Goal: Task Accomplishment & Management: Manage account settings

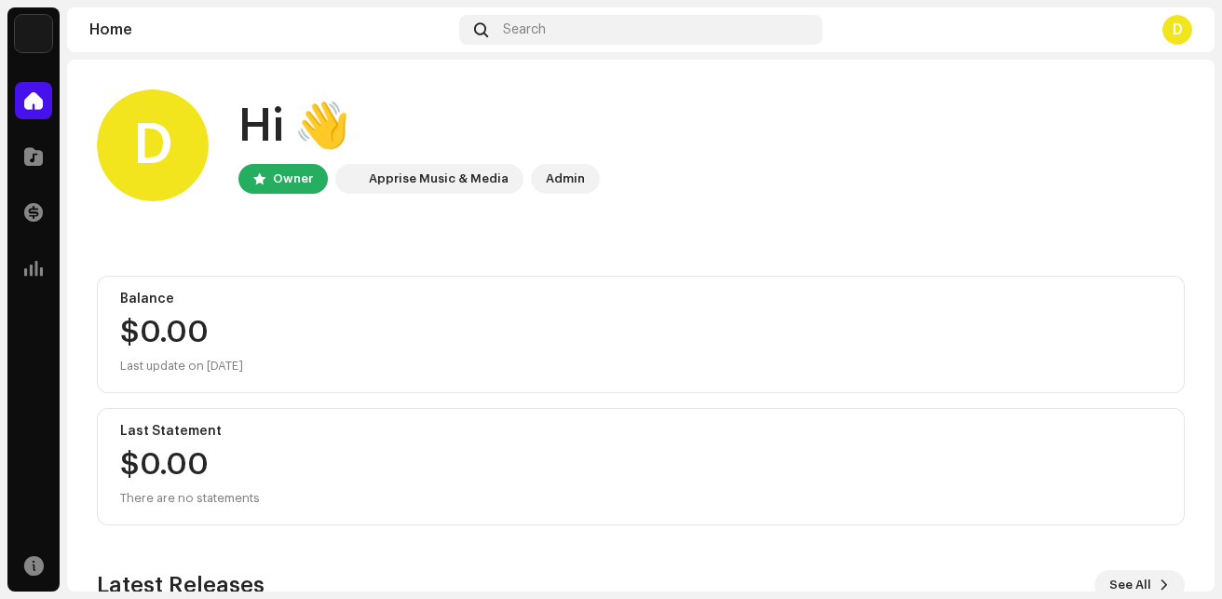
scroll to position [321, 0]
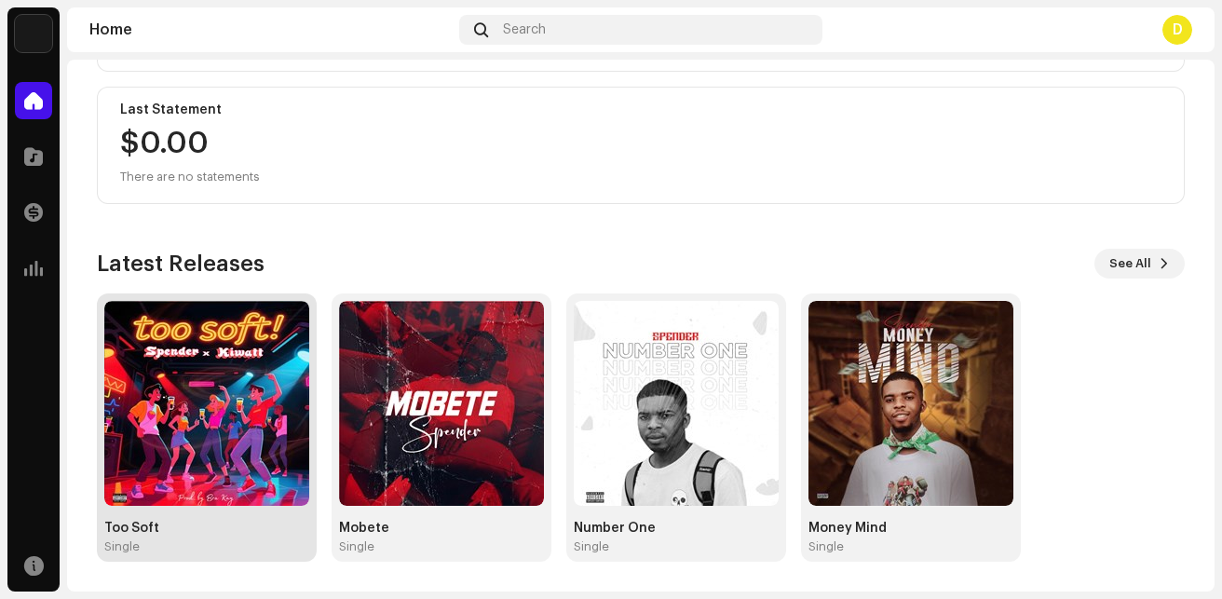
click at [243, 545] on div "Single" at bounding box center [206, 546] width 205 height 15
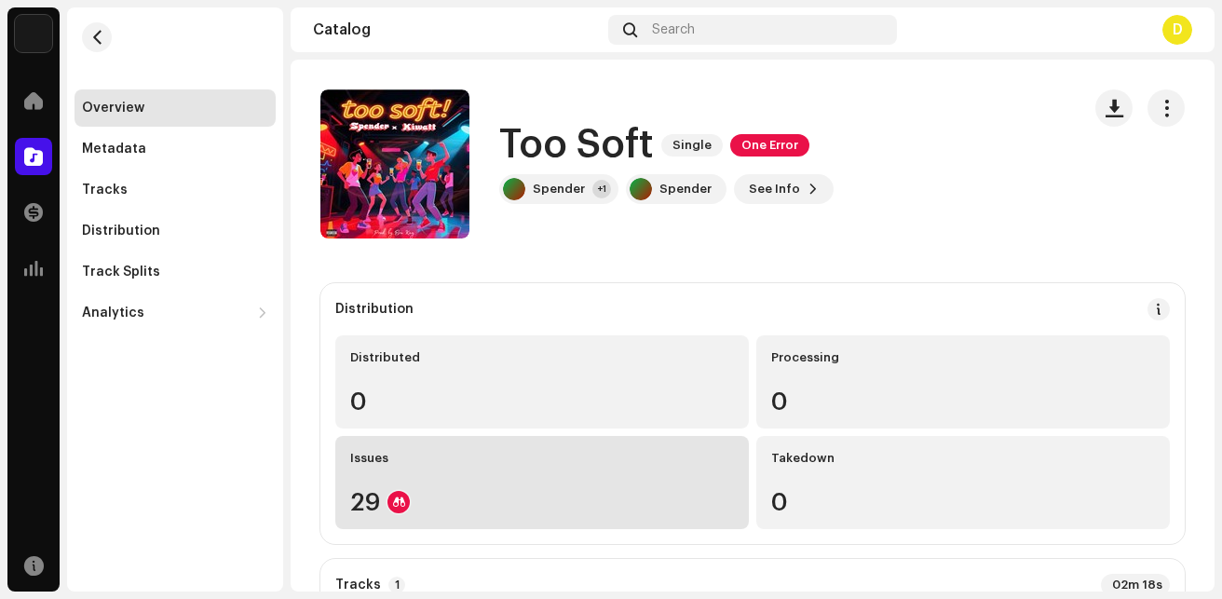
click at [440, 523] on div "Issues 29" at bounding box center [542, 482] width 414 height 93
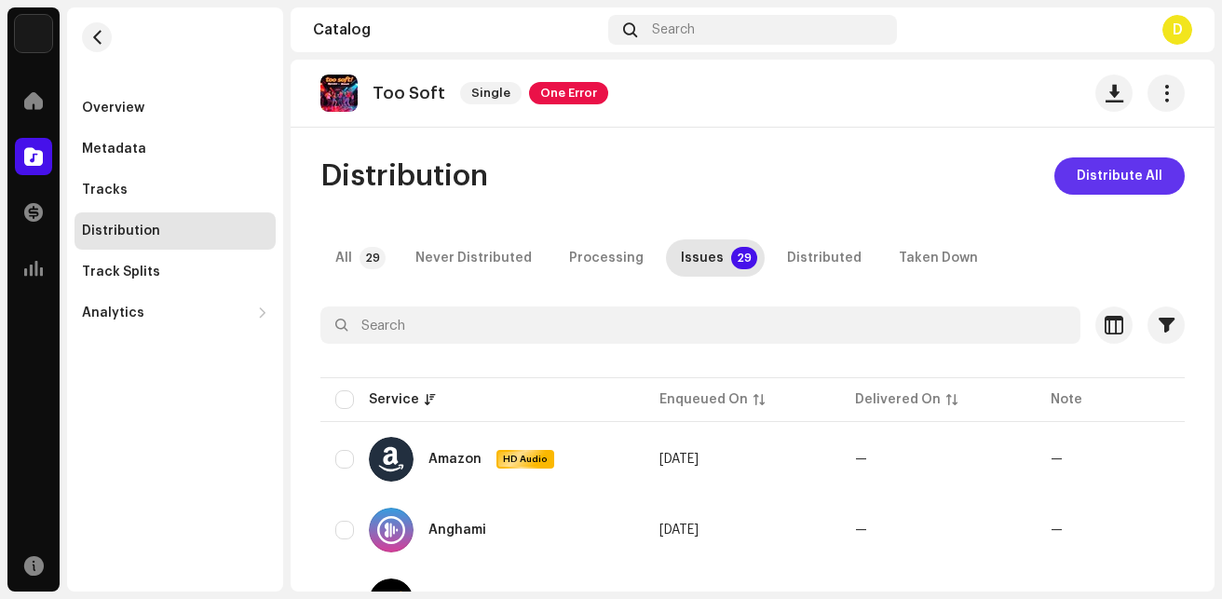
click at [1097, 176] on span "Distribute All" at bounding box center [1120, 175] width 86 height 37
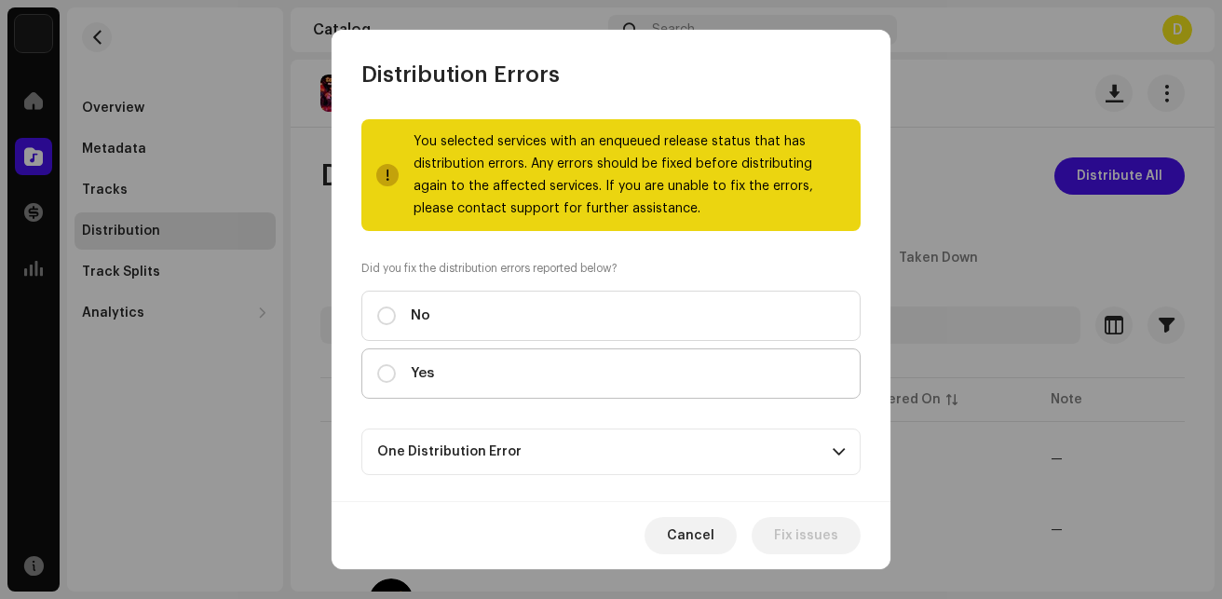
click at [733, 377] on label "Yes" at bounding box center [610, 373] width 499 height 50
click at [396, 377] on input "Yes" at bounding box center [386, 373] width 19 height 19
radio input "true"
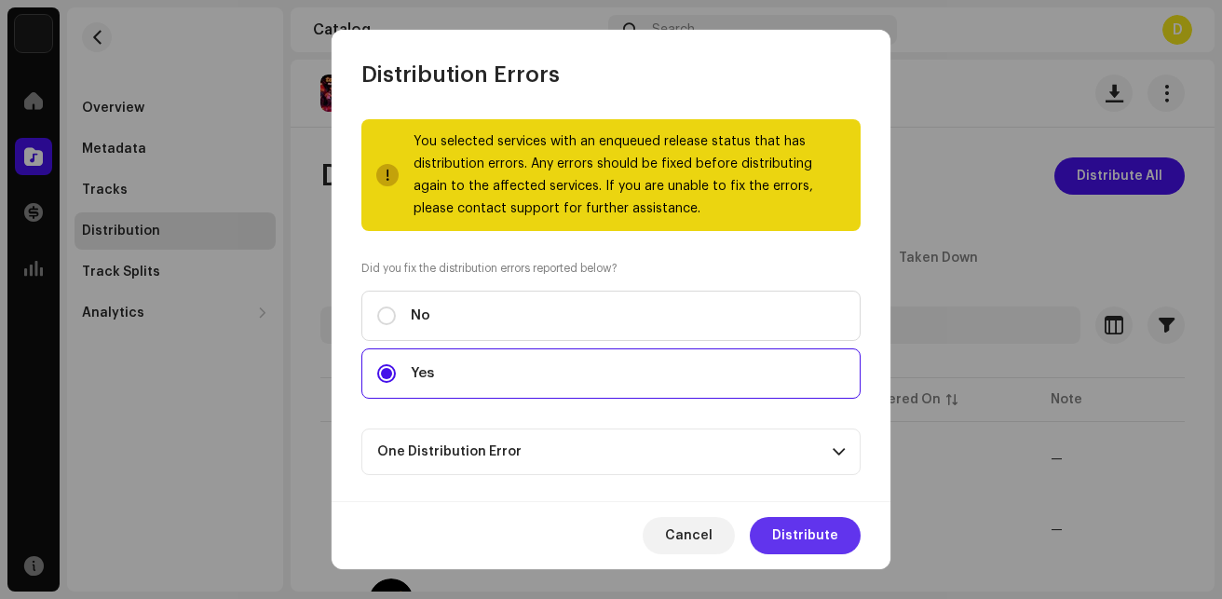
click at [825, 520] on span "Distribute" at bounding box center [805, 535] width 66 height 37
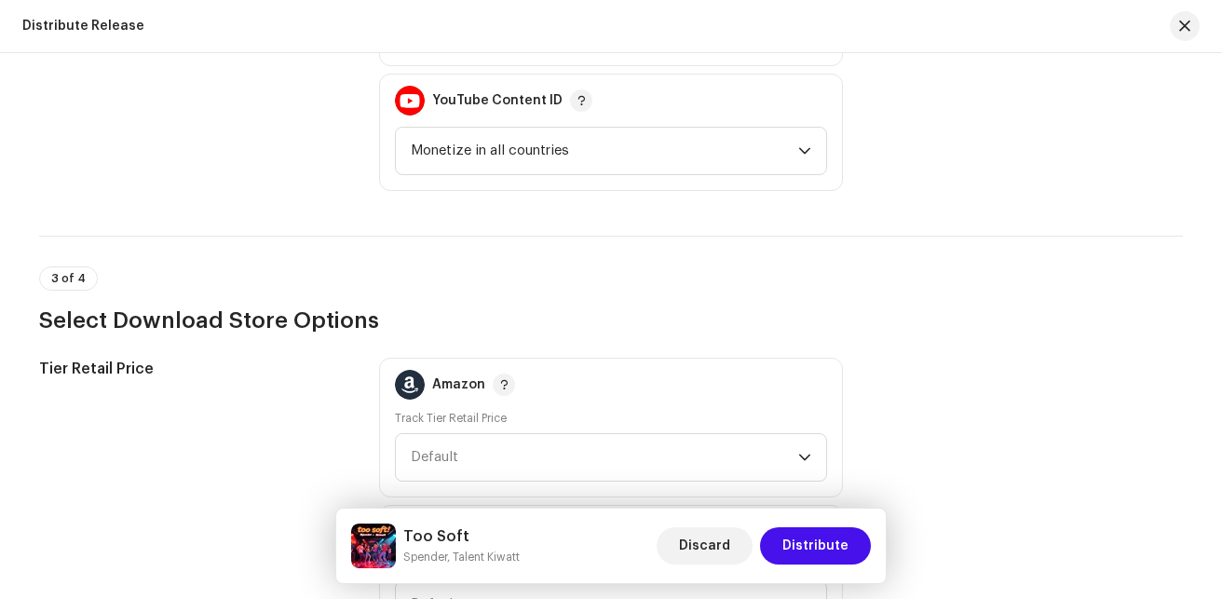
scroll to position [1911, 0]
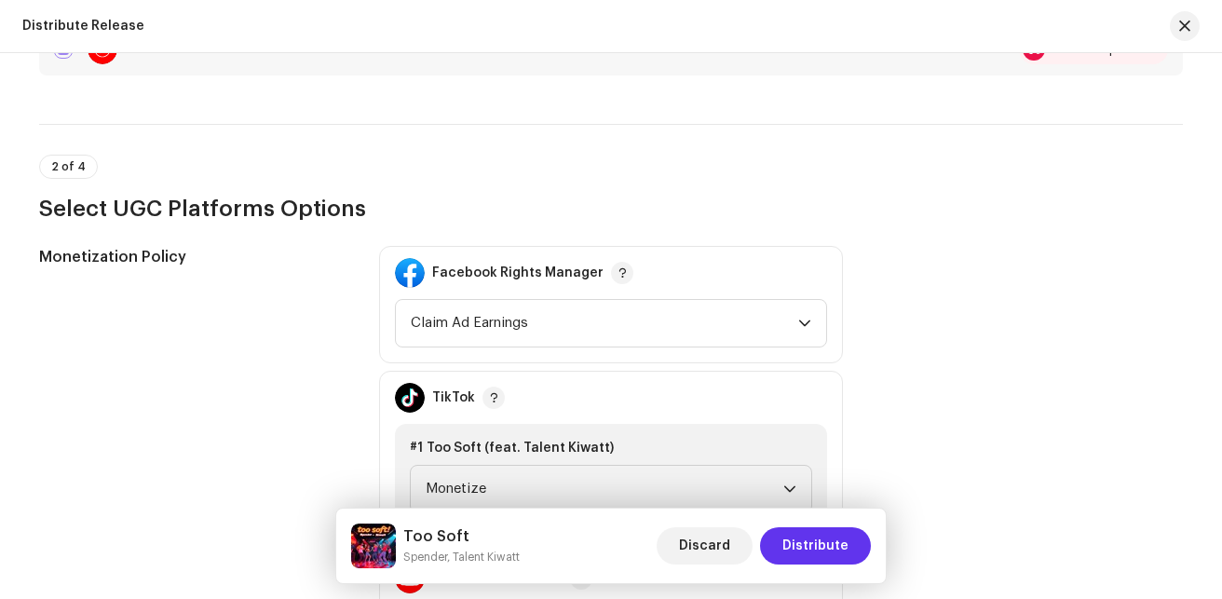
click at [830, 551] on span "Distribute" at bounding box center [816, 545] width 66 height 37
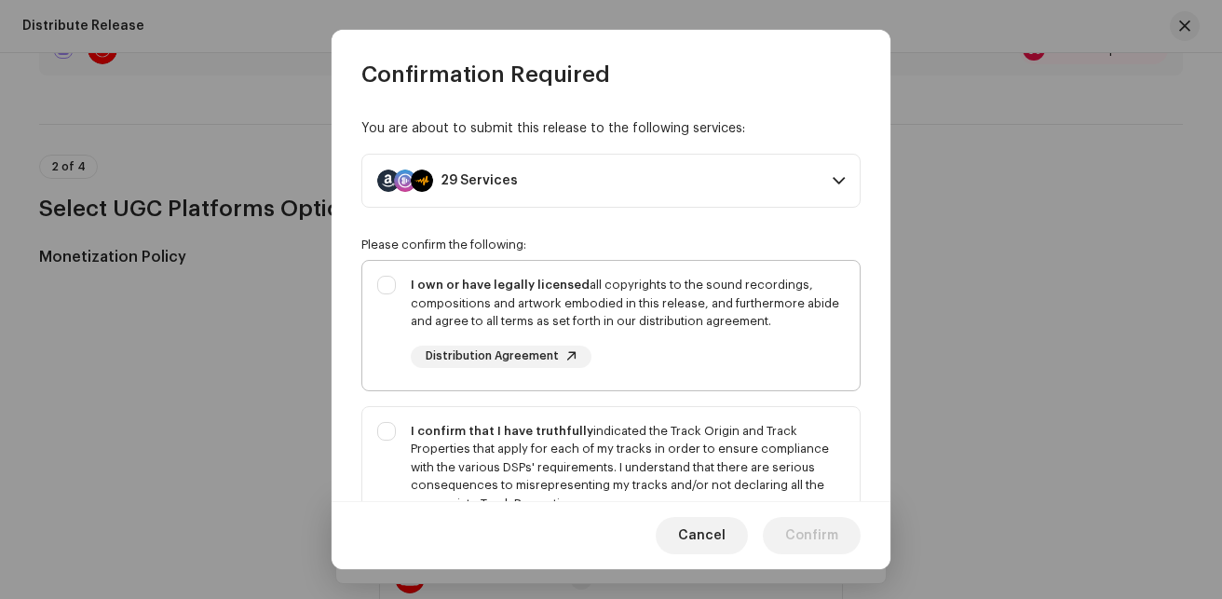
click at [377, 276] on div "I own or have legally licensed all copyrights to the sound recordings, composit…" at bounding box center [611, 322] width 498 height 122
checkbox input "true"
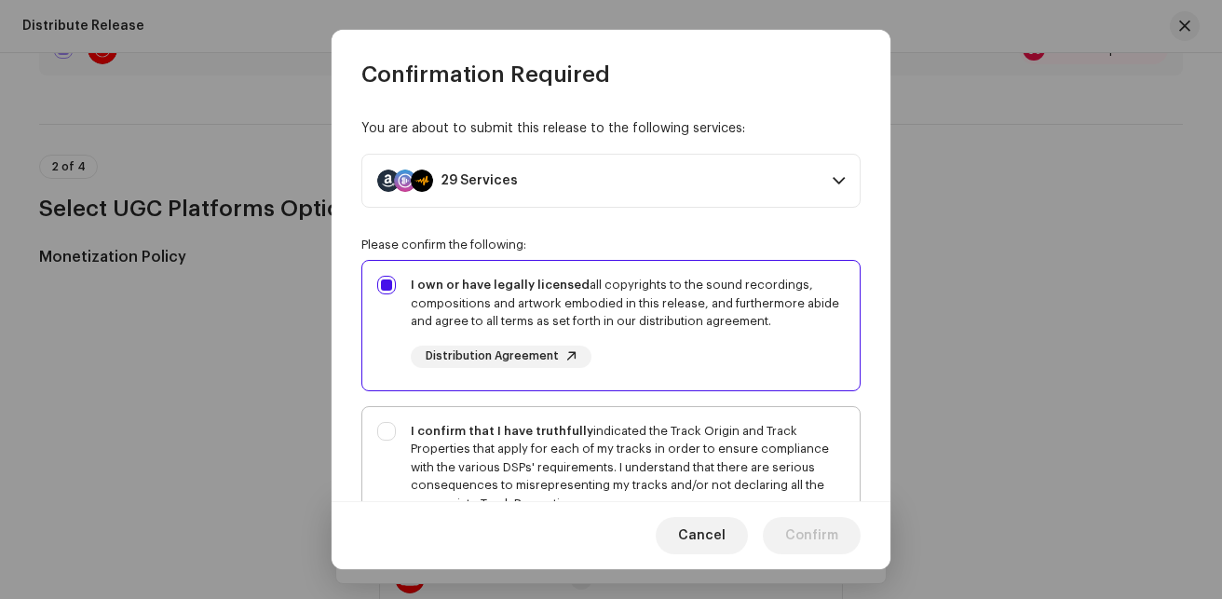
click at [391, 430] on div "I confirm that I have truthfully indicated the Track Origin and Track Propertie…" at bounding box center [611, 486] width 498 height 158
checkbox input "true"
click at [882, 416] on div "You are about to submit this release to the following services: 29 Services Ama…" at bounding box center [611, 295] width 559 height 412
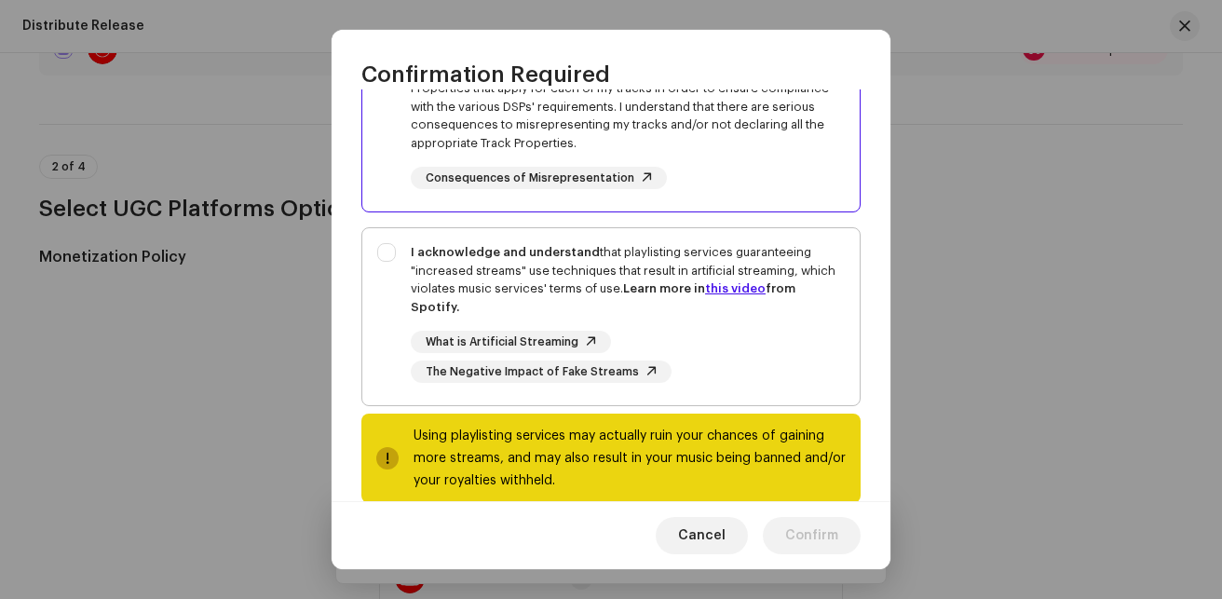
click at [381, 260] on div "I acknowledge and understand that playlisting services guaranteeing "increased …" at bounding box center [611, 313] width 498 height 170
checkbox input "true"
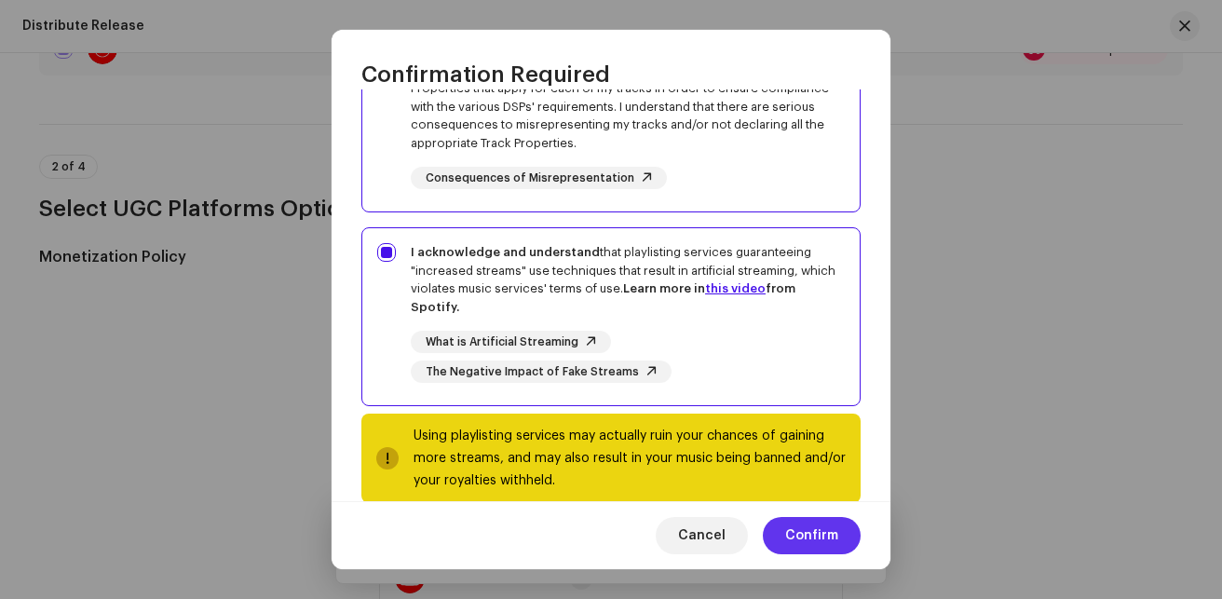
click at [793, 544] on span "Confirm" at bounding box center [811, 535] width 53 height 37
